Goal: Check status: Check status

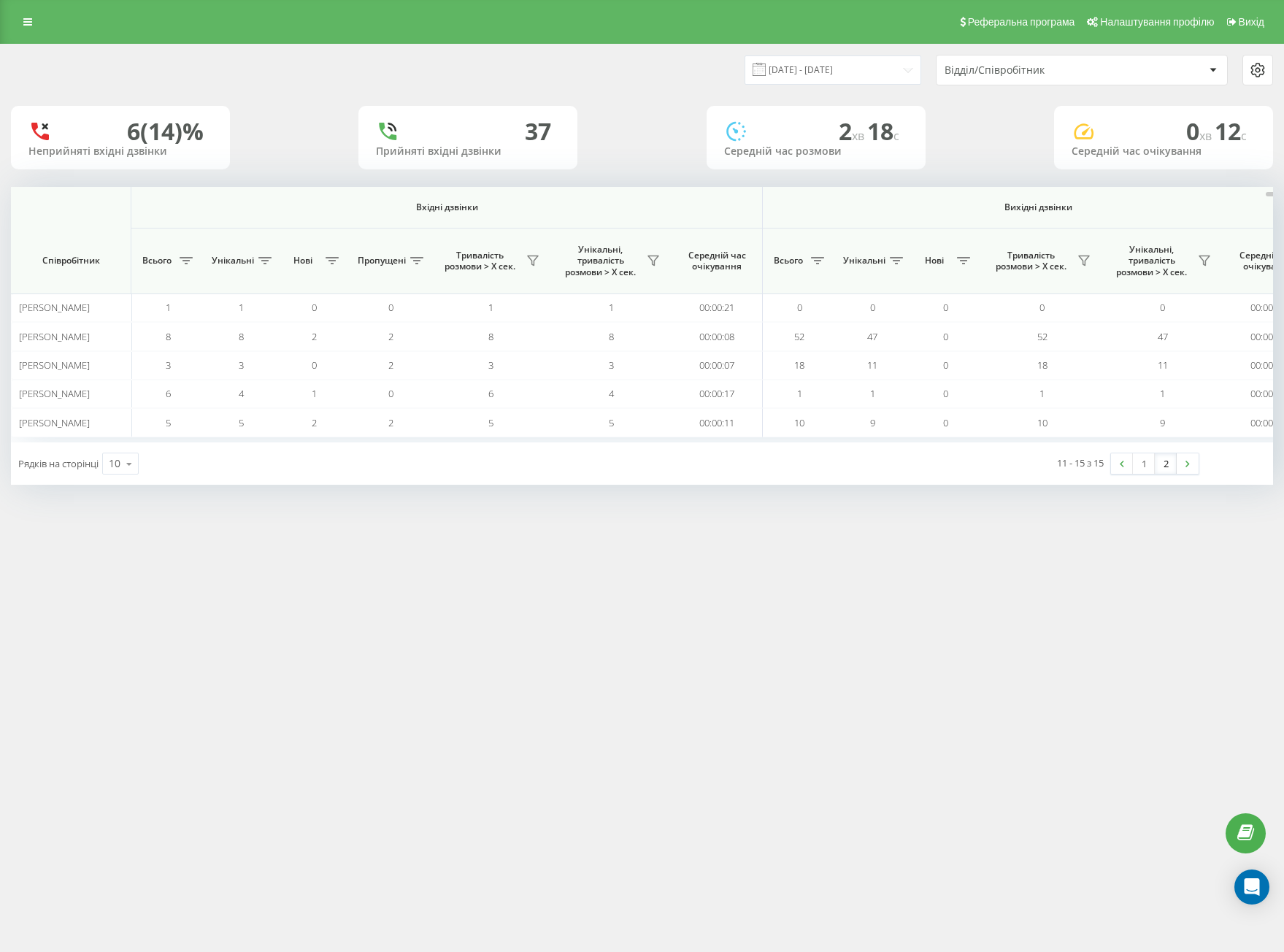
scroll to position [0, 774]
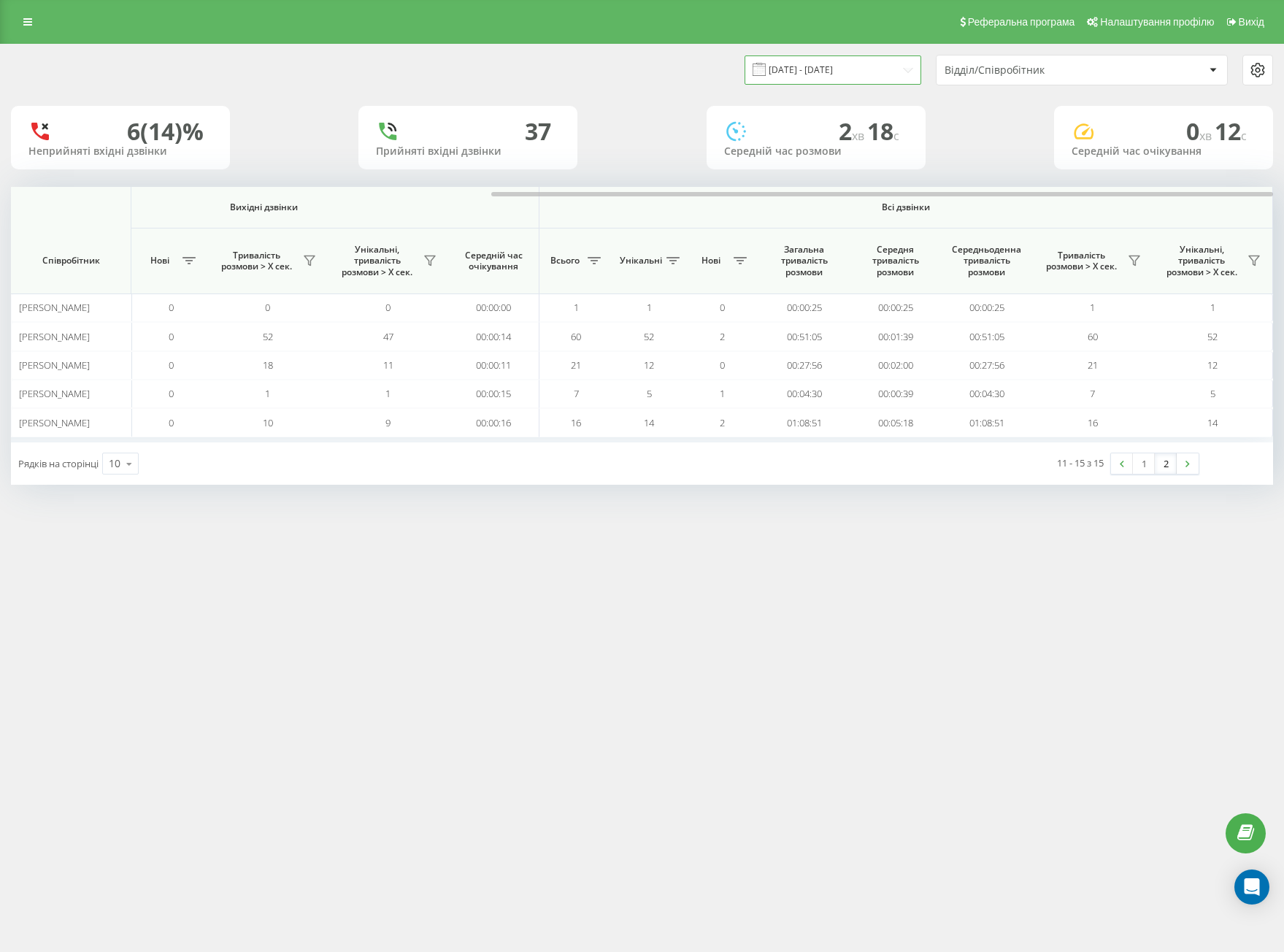
click at [827, 73] on input "[DATE] - [DATE]" at bounding box center [833, 70] width 177 height 29
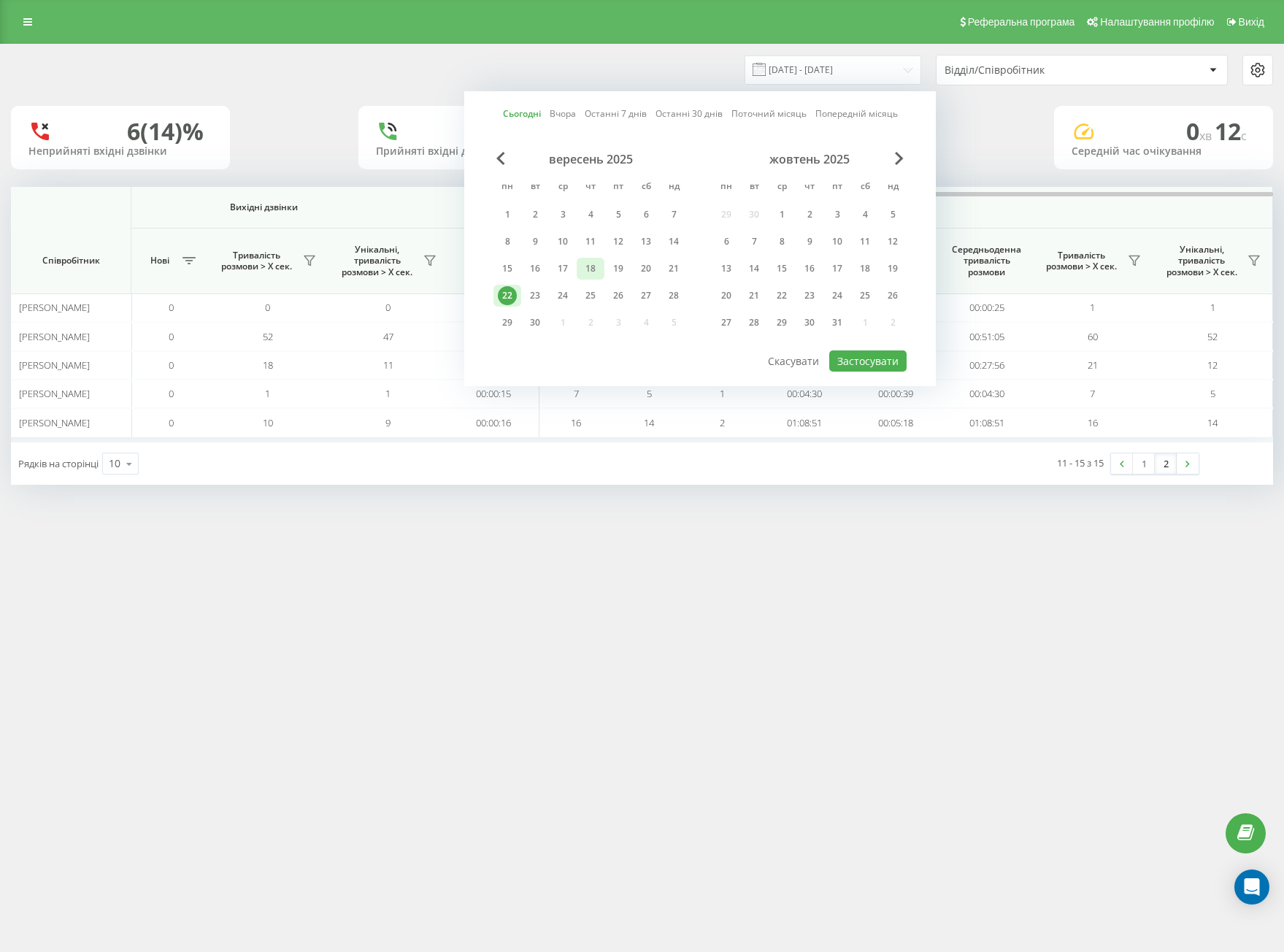
click at [597, 268] on div "18" at bounding box center [590, 268] width 19 height 19
click at [890, 377] on div "Сьогодні Вчора Останні 7 днів Останні 30 днів Поточний місяць Попередній місяць…" at bounding box center [700, 238] width 472 height 295
click at [866, 360] on button "Застосувати" at bounding box center [867, 360] width 77 height 21
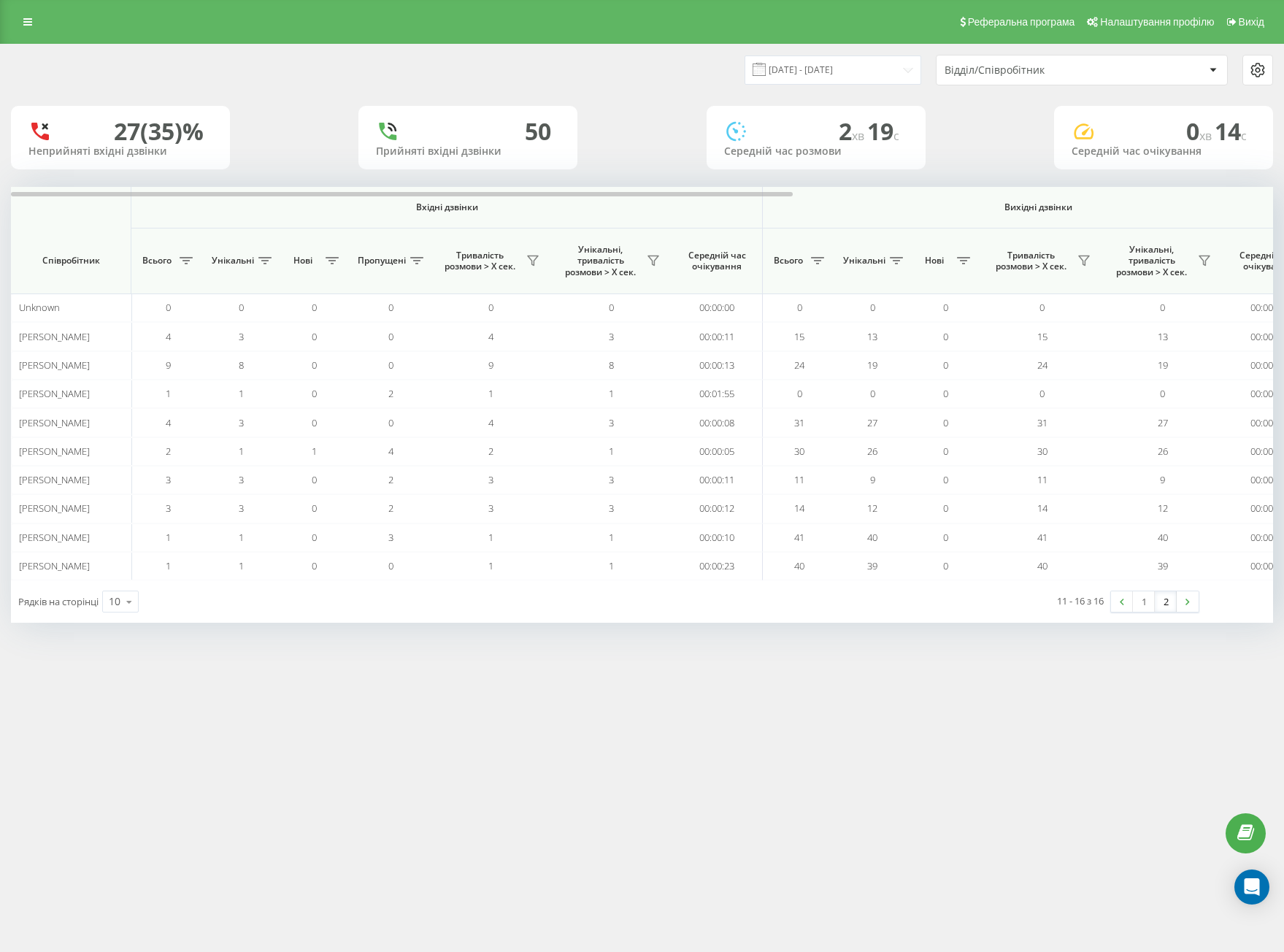
click at [1162, 602] on link "2" at bounding box center [1166, 601] width 22 height 20
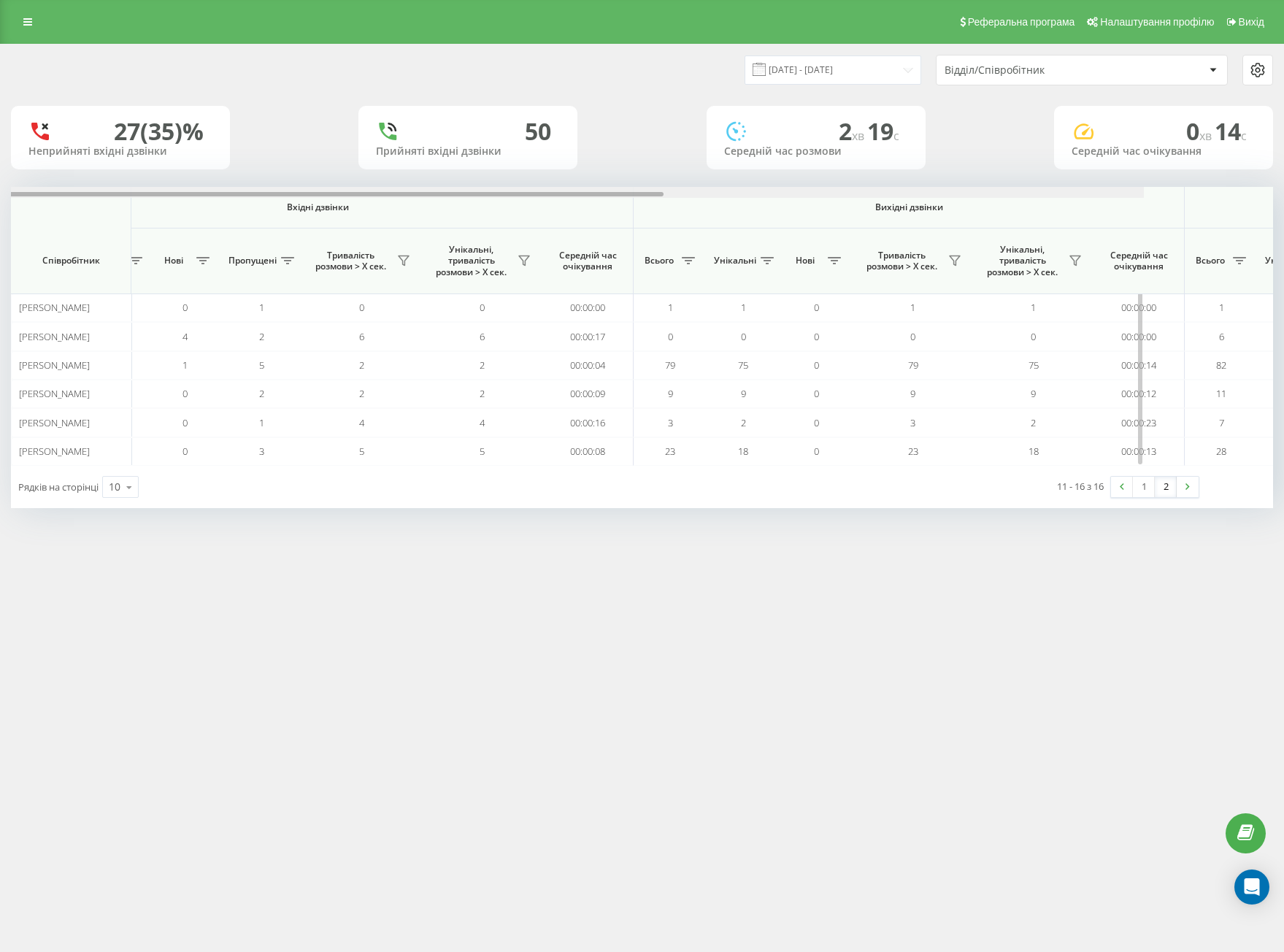
scroll to position [0, 774]
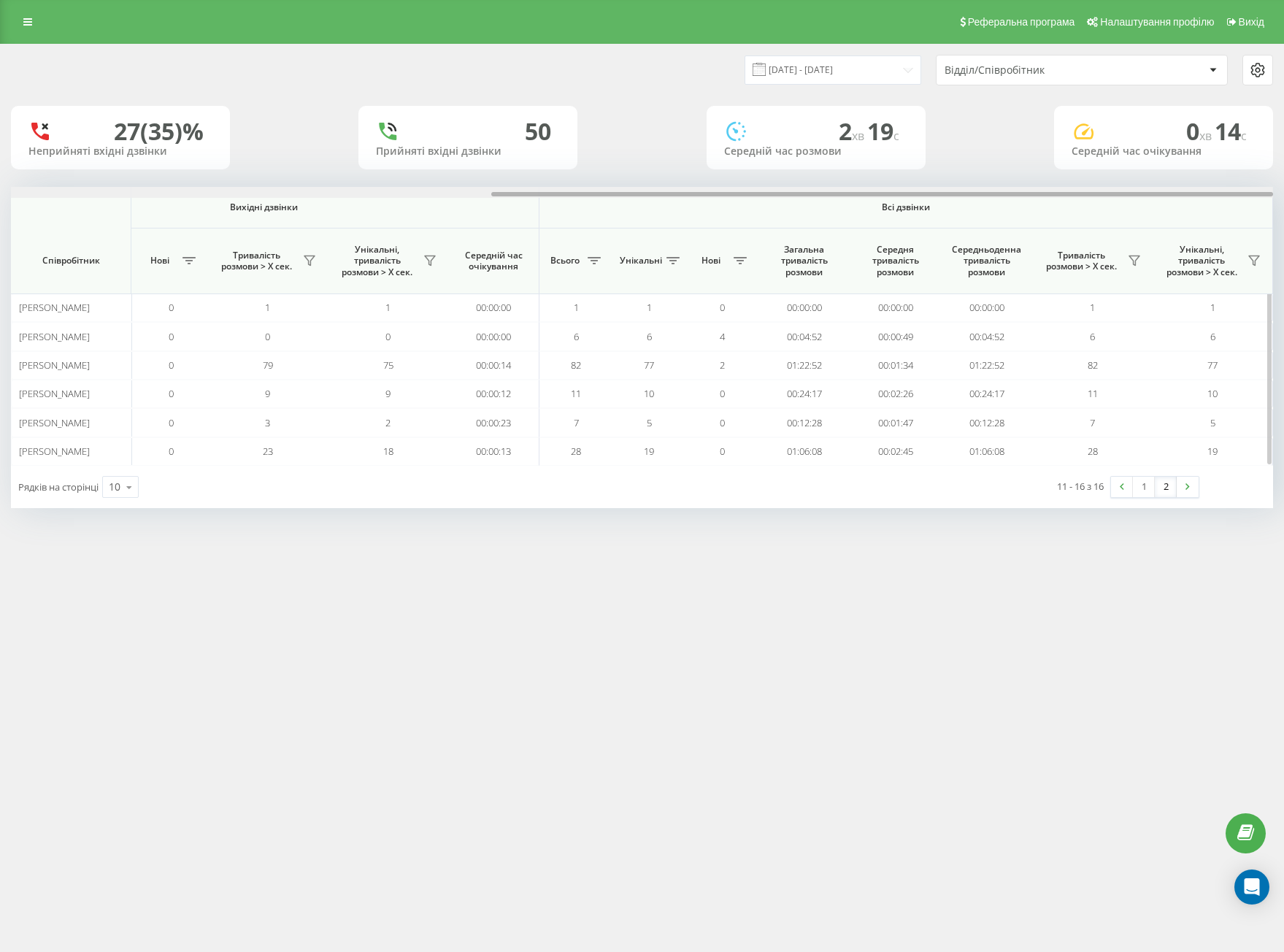
drag, startPoint x: 553, startPoint y: 194, endPoint x: 1184, endPoint y: 237, distance: 632.5
click at [1183, 237] on div "Вхідні дзвінки Вихідні дзвінки Всі дзвінки Співробітник Всього Унікальні Нові П…" at bounding box center [642, 327] width 1262 height 279
click at [823, 60] on input "[DATE] - [DATE]" at bounding box center [833, 70] width 177 height 29
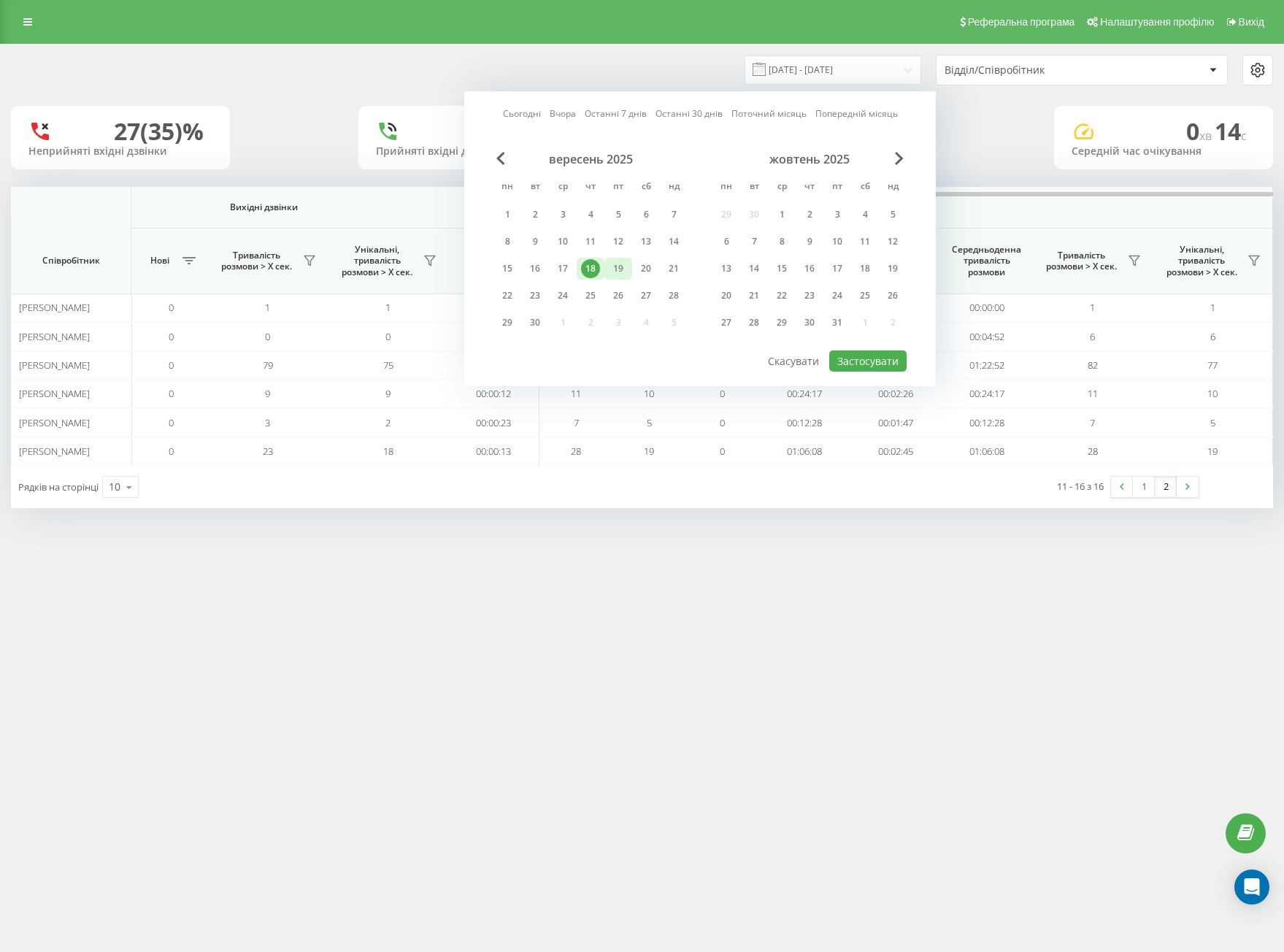
click at [626, 262] on div "19" at bounding box center [618, 268] width 19 height 19
click at [875, 359] on button "Застосувати" at bounding box center [867, 360] width 77 height 21
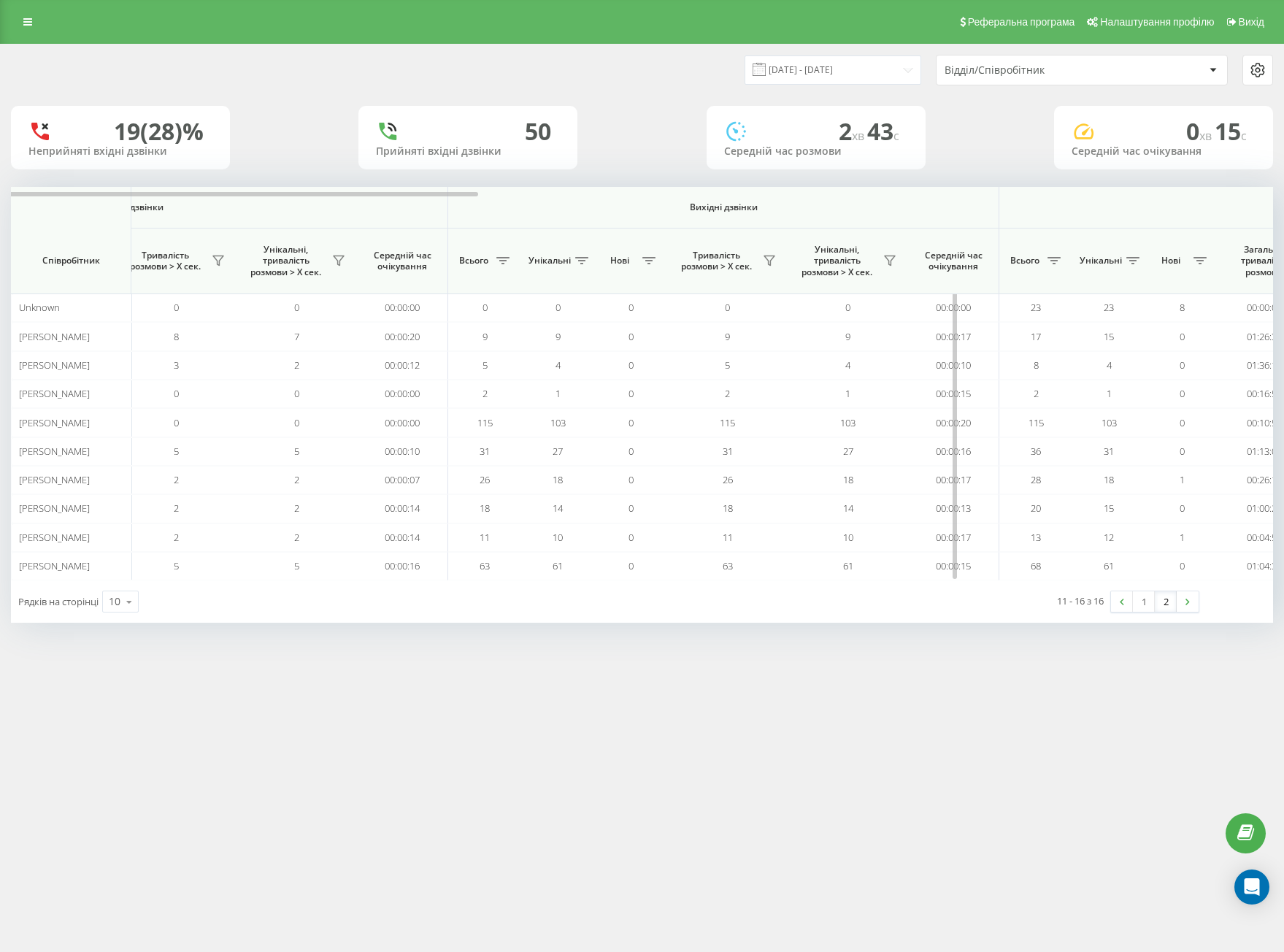
scroll to position [0, 774]
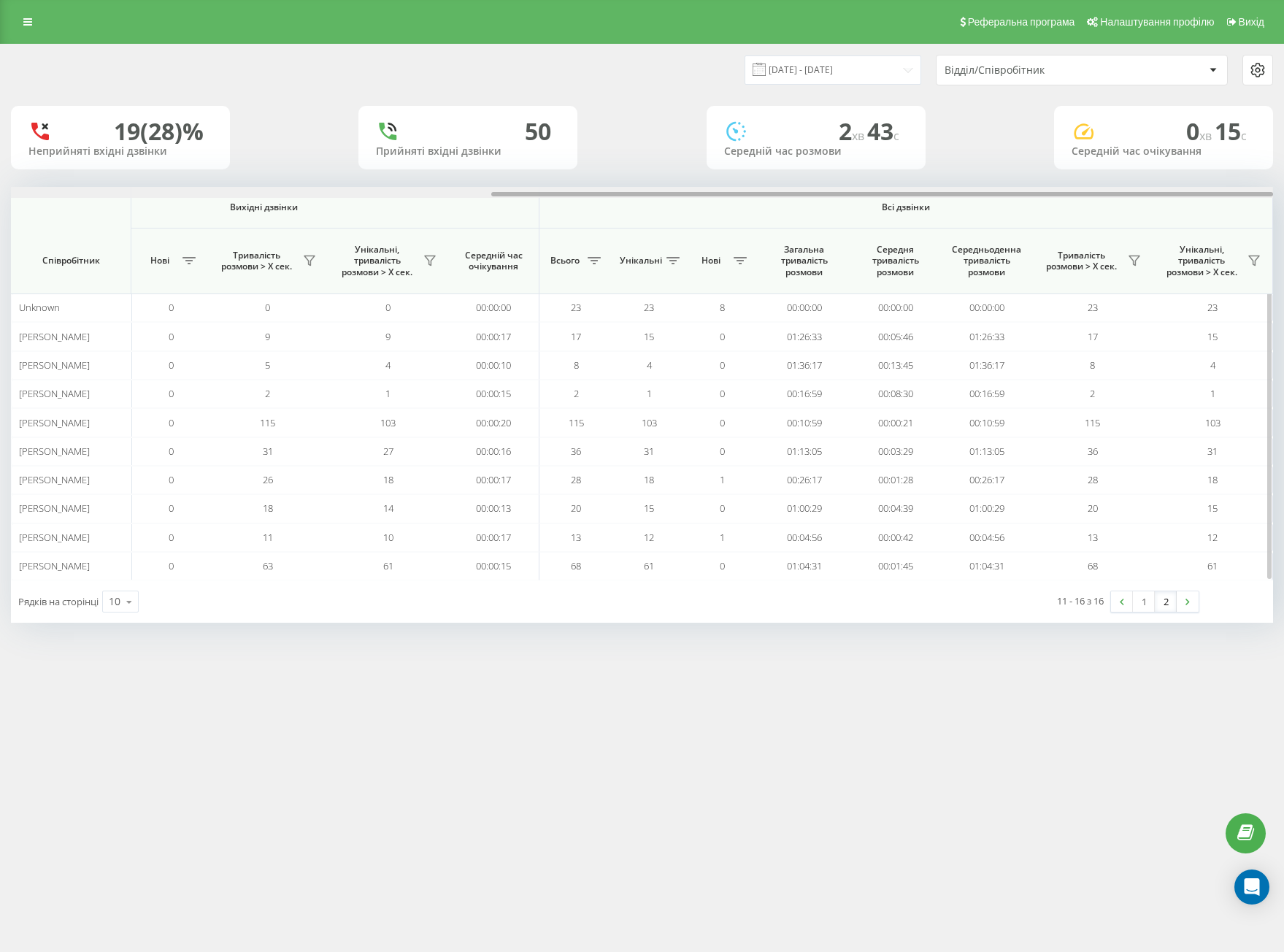
drag, startPoint x: 496, startPoint y: 193, endPoint x: 1090, endPoint y: 226, distance: 594.9
click at [1094, 220] on div "Вхідні дзвінки Вихідні дзвінки Всі дзвінки Співробітник Всього Унікальні Нові П…" at bounding box center [642, 383] width 1262 height 394
click at [1179, 610] on link at bounding box center [1187, 601] width 22 height 20
click at [1161, 595] on link "2" at bounding box center [1166, 601] width 22 height 20
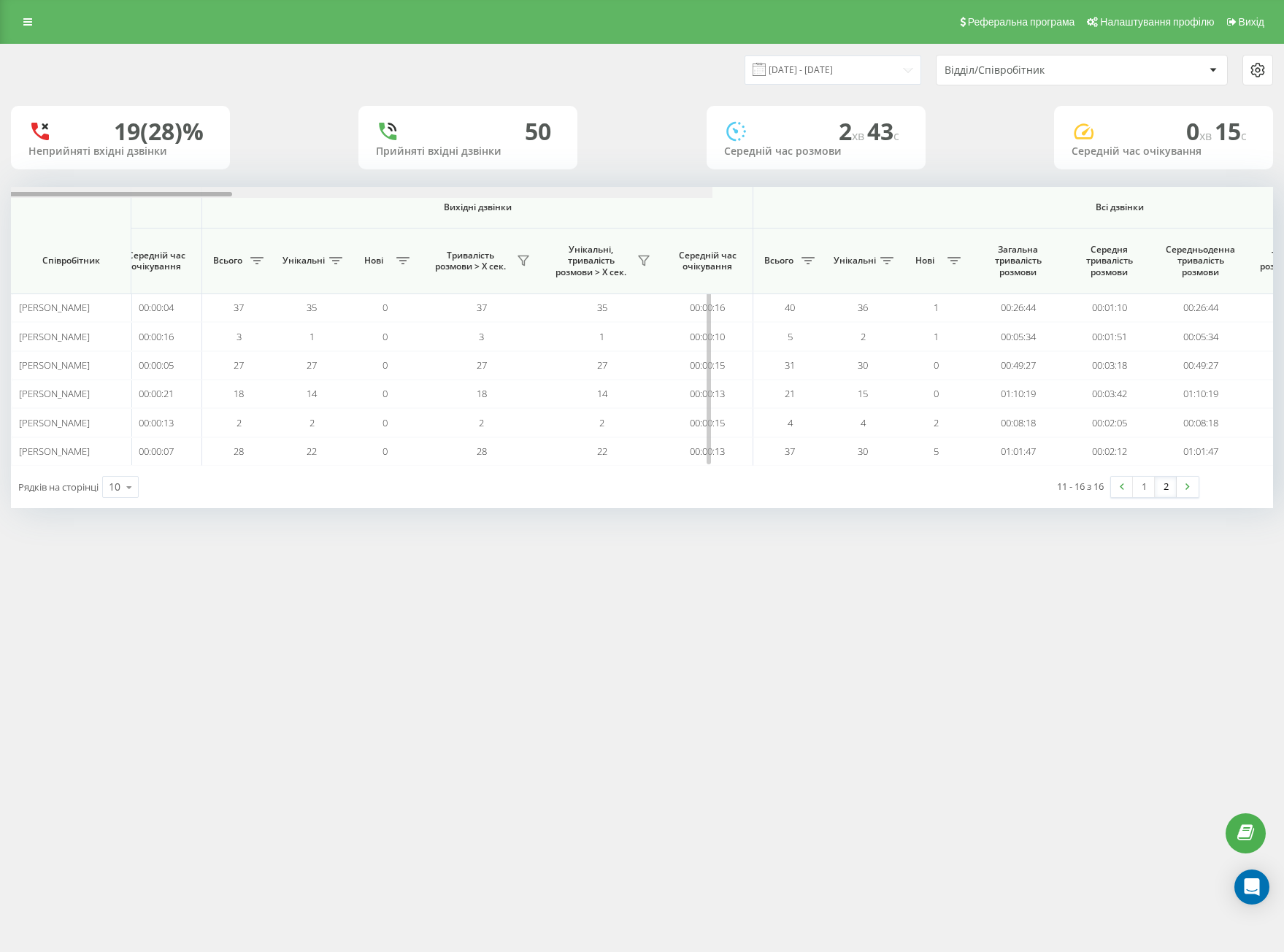
drag, startPoint x: 604, startPoint y: 194, endPoint x: 1136, endPoint y: 226, distance: 533.0
click at [1136, 226] on div "Вхідні дзвінки Вихідні дзвінки Всі дзвінки Співробітник Всього Унікальні Нові П…" at bounding box center [642, 327] width 1262 height 279
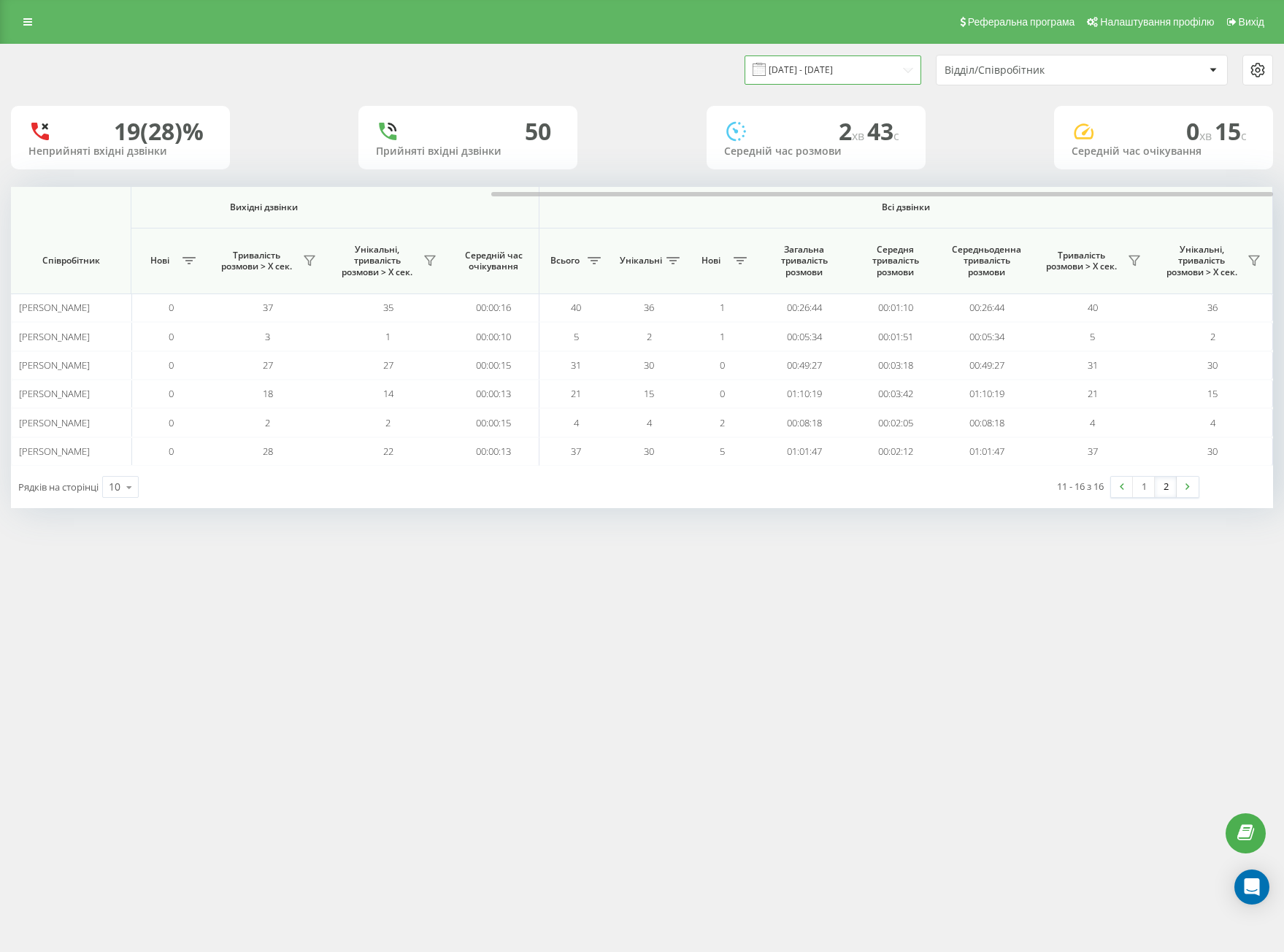
click at [826, 64] on input "[DATE] - [DATE]" at bounding box center [833, 70] width 177 height 29
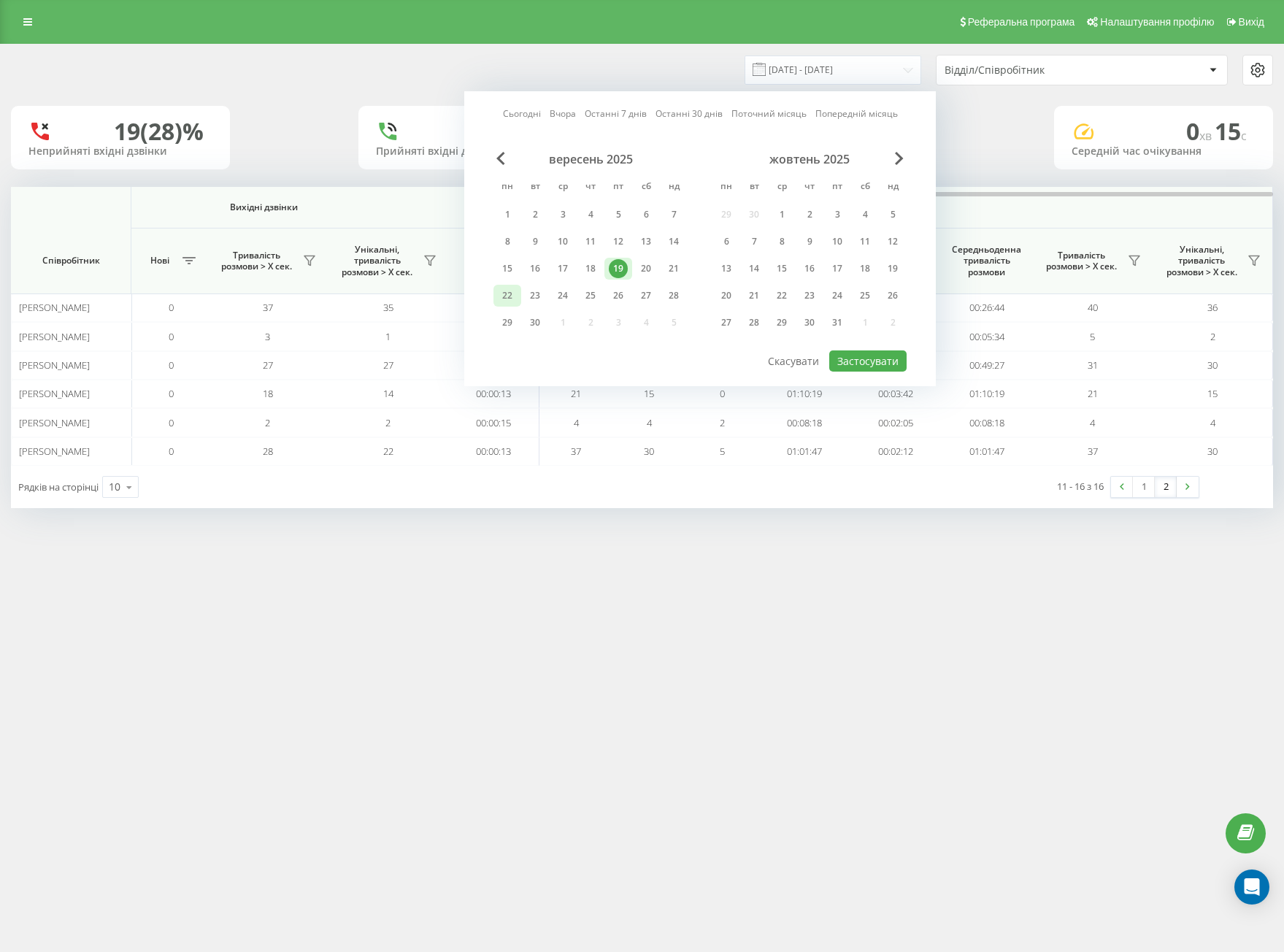
click at [512, 293] on div "22" at bounding box center [507, 295] width 19 height 19
click at [868, 360] on button "Застосувати" at bounding box center [867, 360] width 77 height 21
type input "[DATE] - [DATE]"
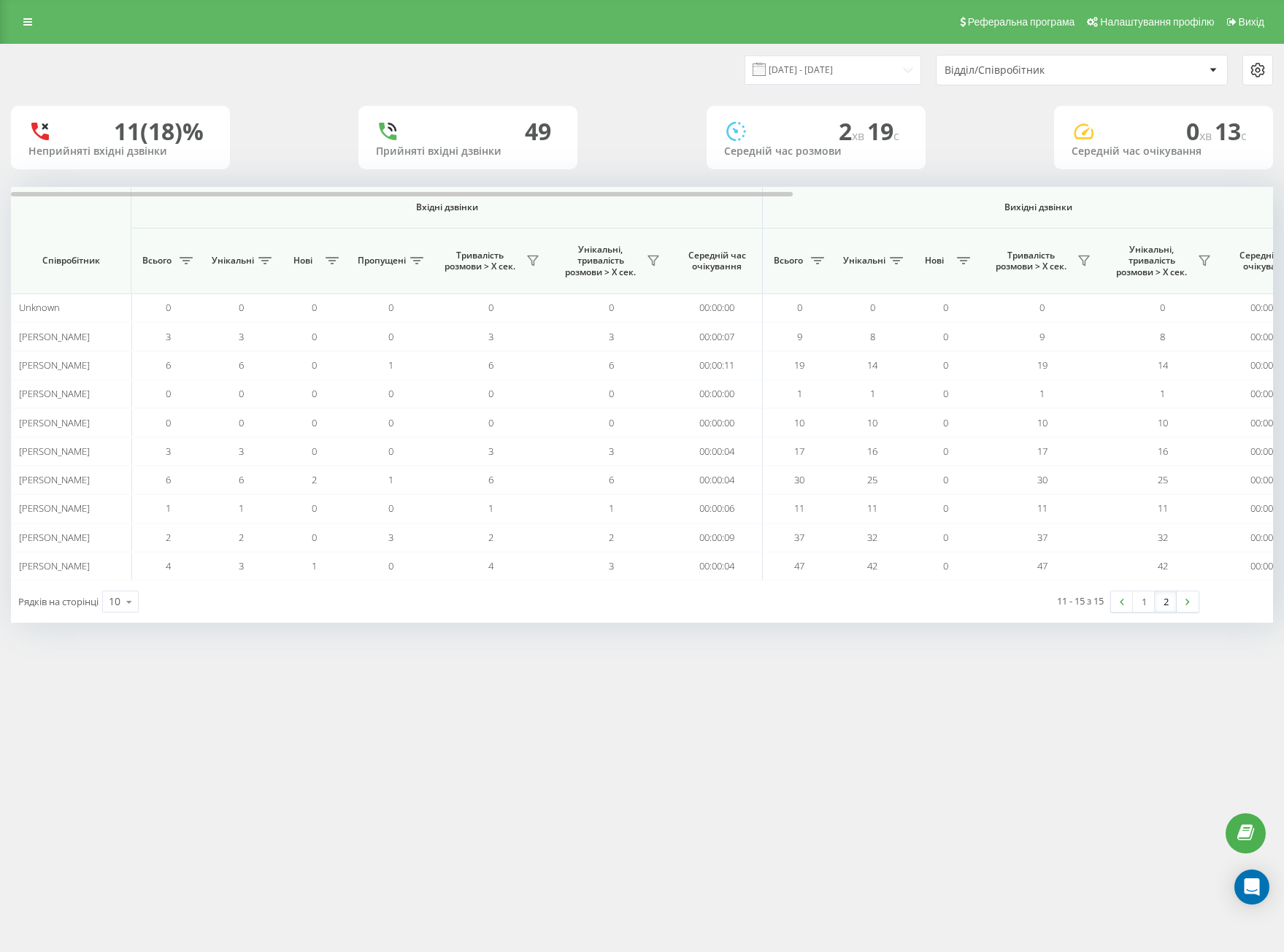
click at [1173, 614] on div "11 - 15 з 15 1 2" at bounding box center [972, 601] width 473 height 42
click at [1165, 605] on link "2" at bounding box center [1166, 601] width 22 height 20
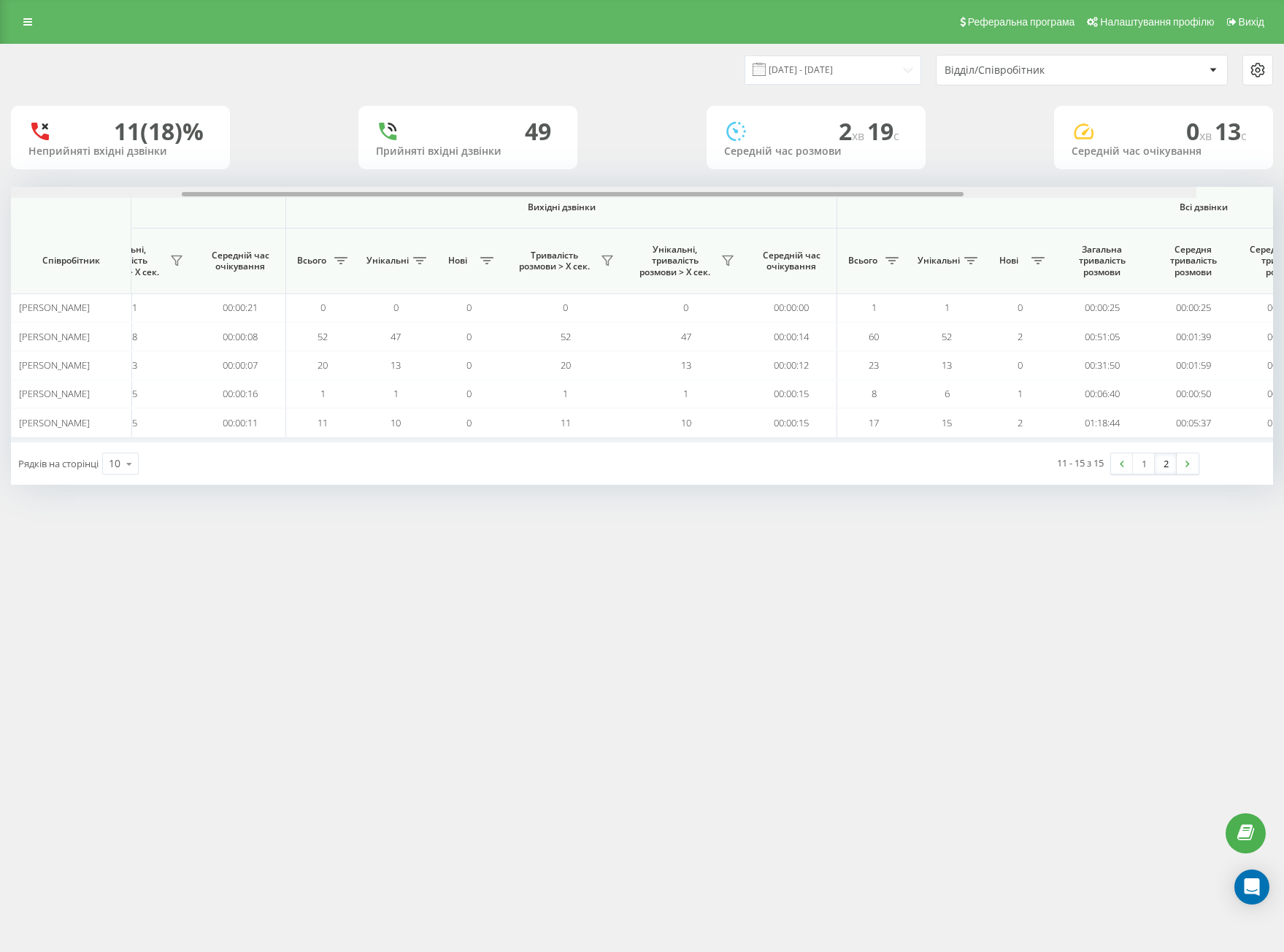
scroll to position [0, 774]
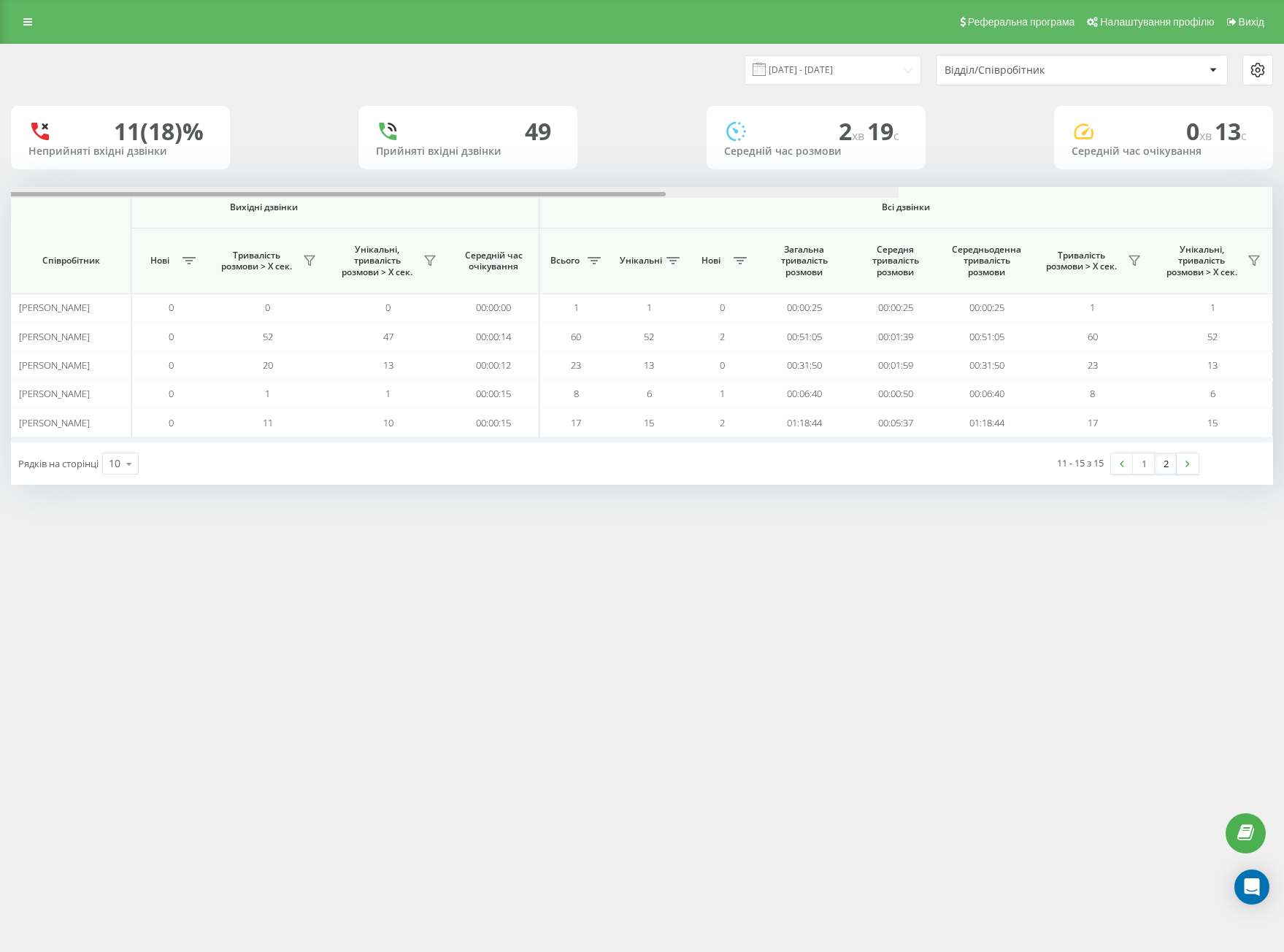
drag, startPoint x: 518, startPoint y: 194, endPoint x: 1131, endPoint y: 274, distance: 618.2
click at [1179, 246] on div "Вхідні дзвінки Вихідні дзвінки Всі дзвінки Співробітник Всього Унікальні Нові П…" at bounding box center [642, 315] width 1262 height 255
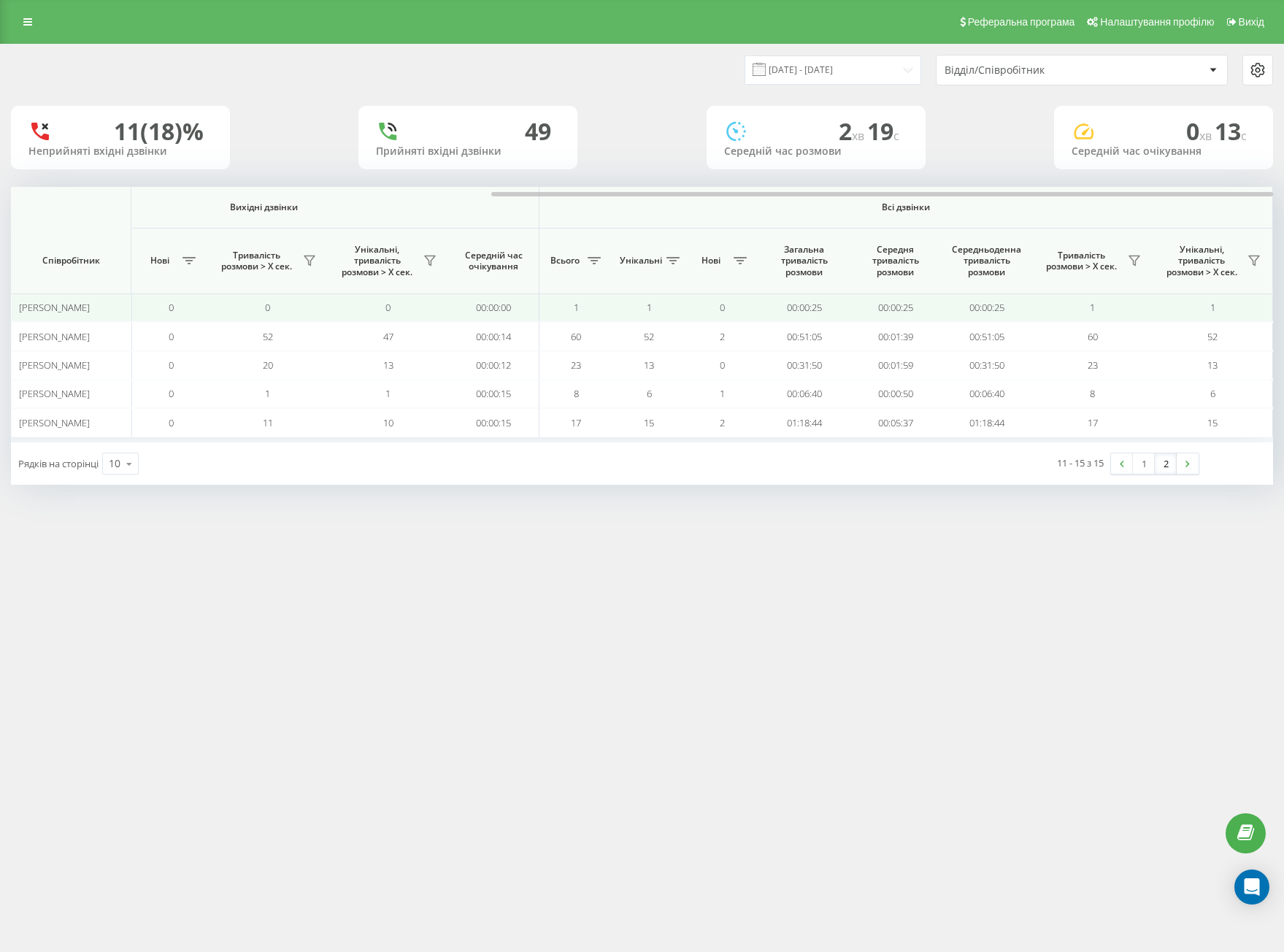
drag, startPoint x: 655, startPoint y: 700, endPoint x: 348, endPoint y: 303, distance: 501.9
click at [634, 689] on div "Реферальна програма Налаштування профілю Вихід [DATE] - [DATE] Відділ/Співробіт…" at bounding box center [642, 476] width 1284 height 952
